Goal: Task Accomplishment & Management: Manage account settings

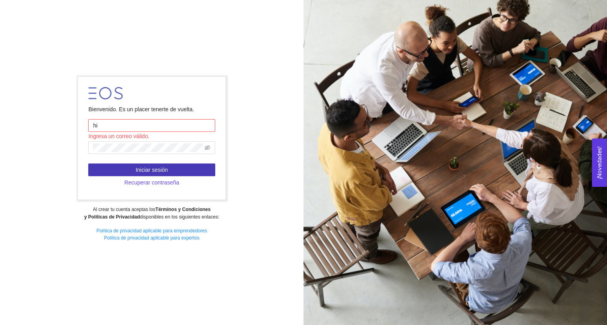
type input "h"
type input "e"
type input "h"
